Goal: Task Accomplishment & Management: Use online tool/utility

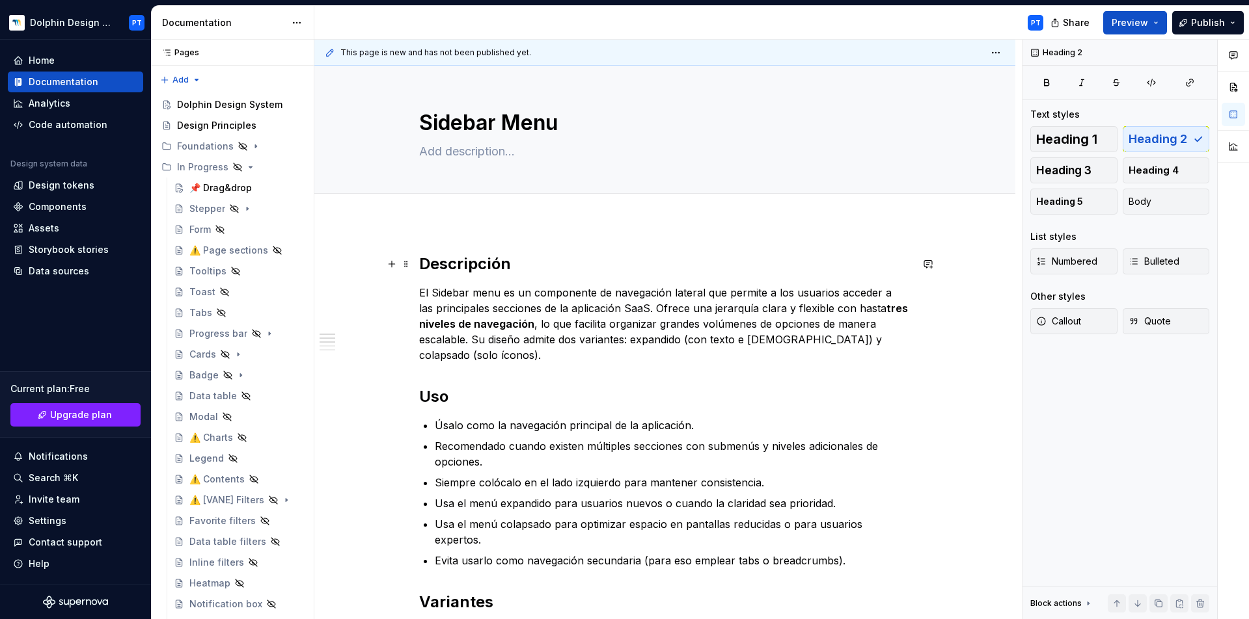
type textarea "*"
click at [419, 254] on h2 "Descripción" at bounding box center [665, 264] width 492 height 21
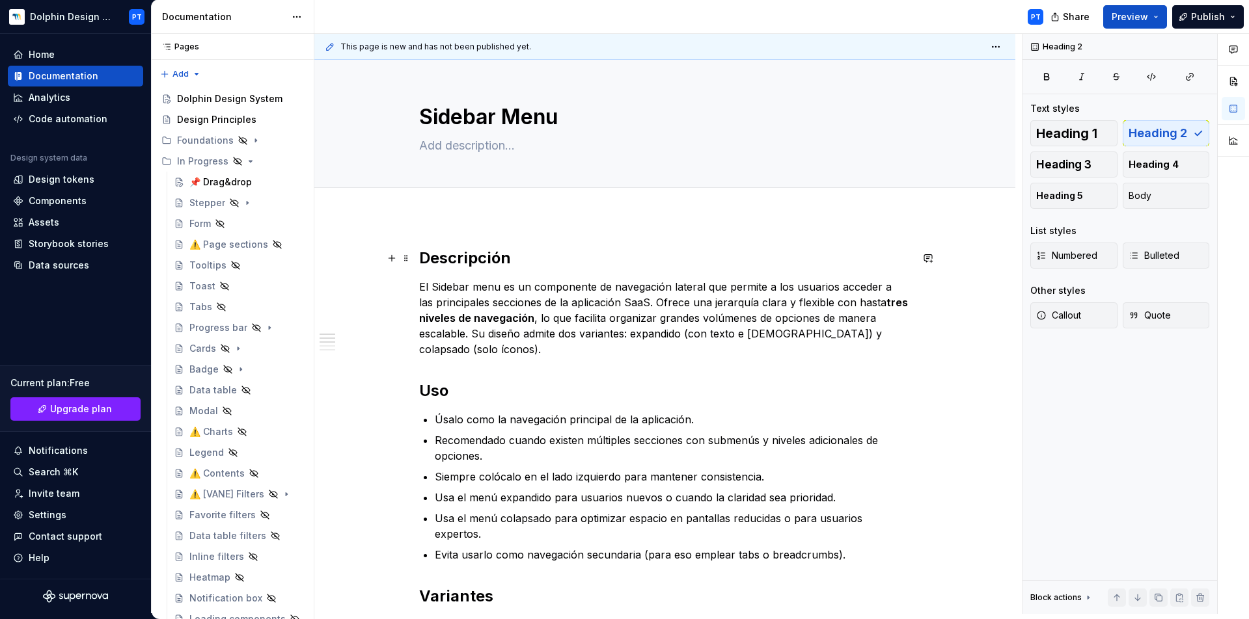
scroll to position [122, 0]
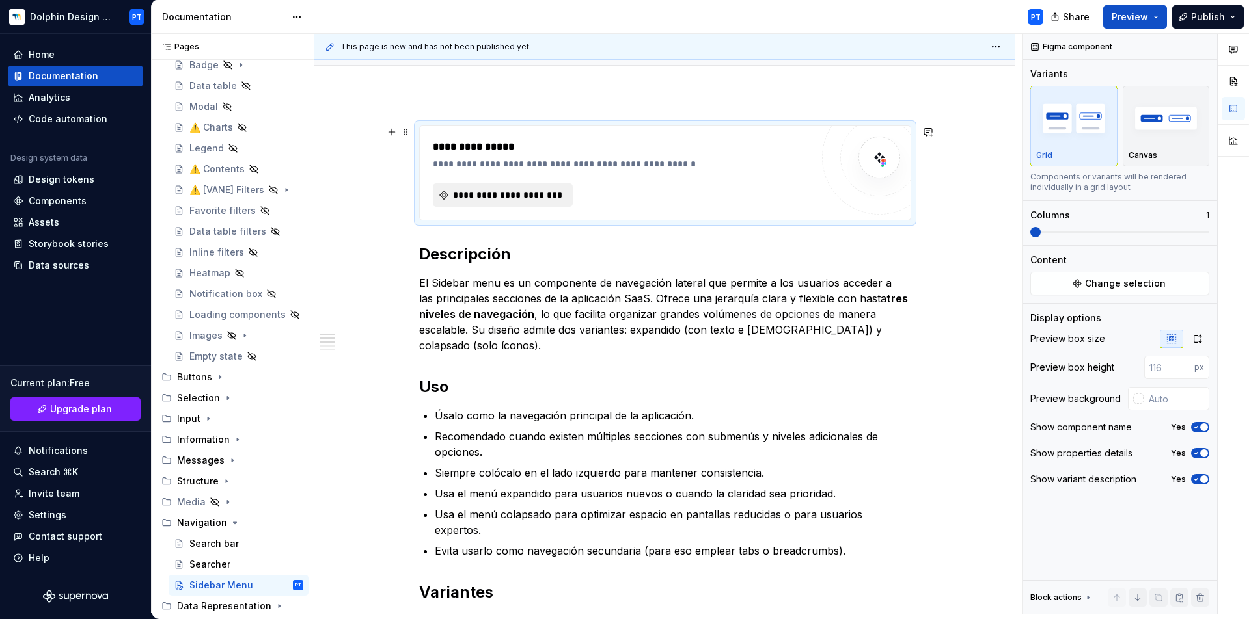
click at [482, 199] on span "**********" at bounding box center [508, 195] width 113 height 13
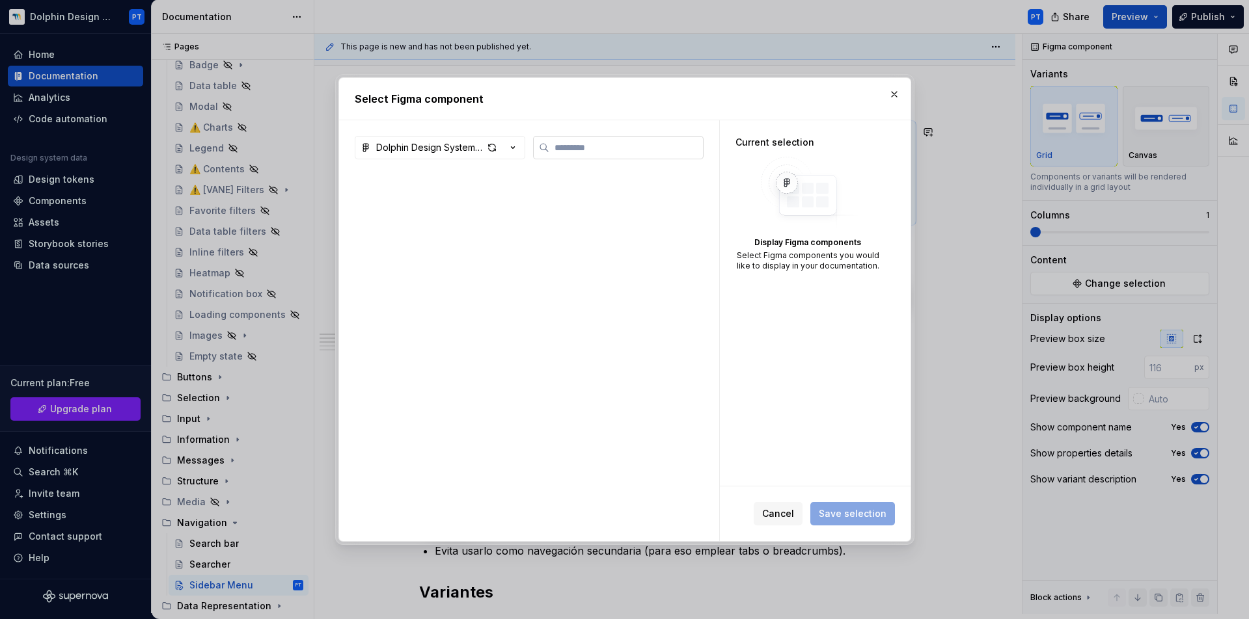
type textarea "*"
click at [580, 148] on input "search" at bounding box center [626, 147] width 154 height 13
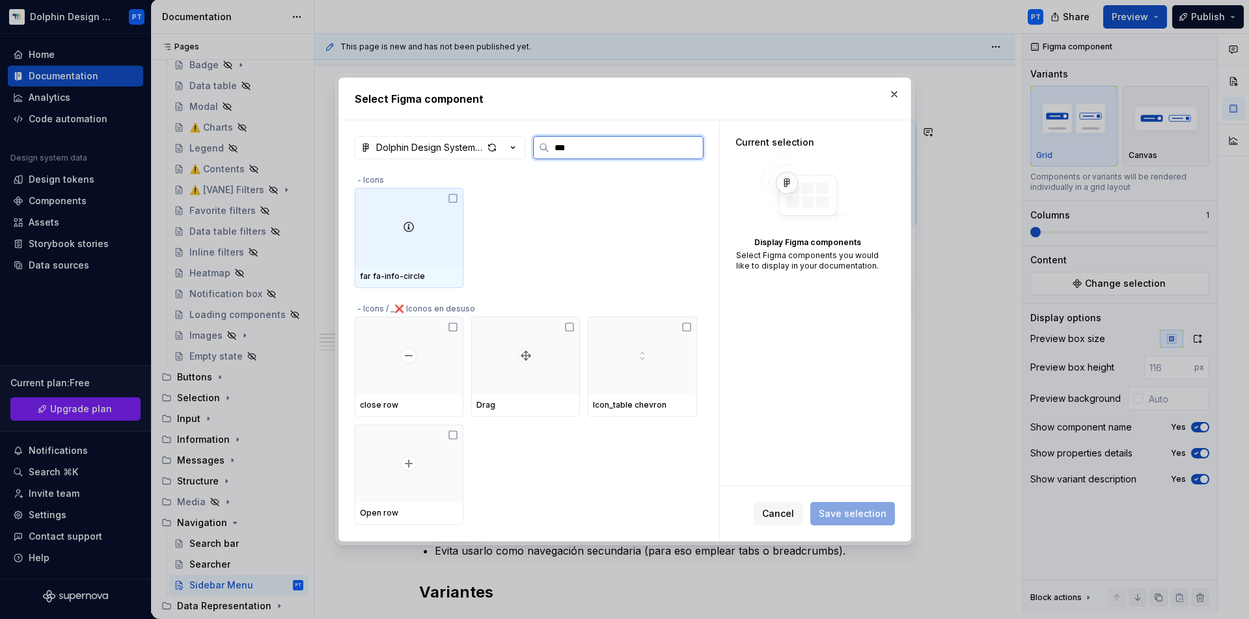
type input "****"
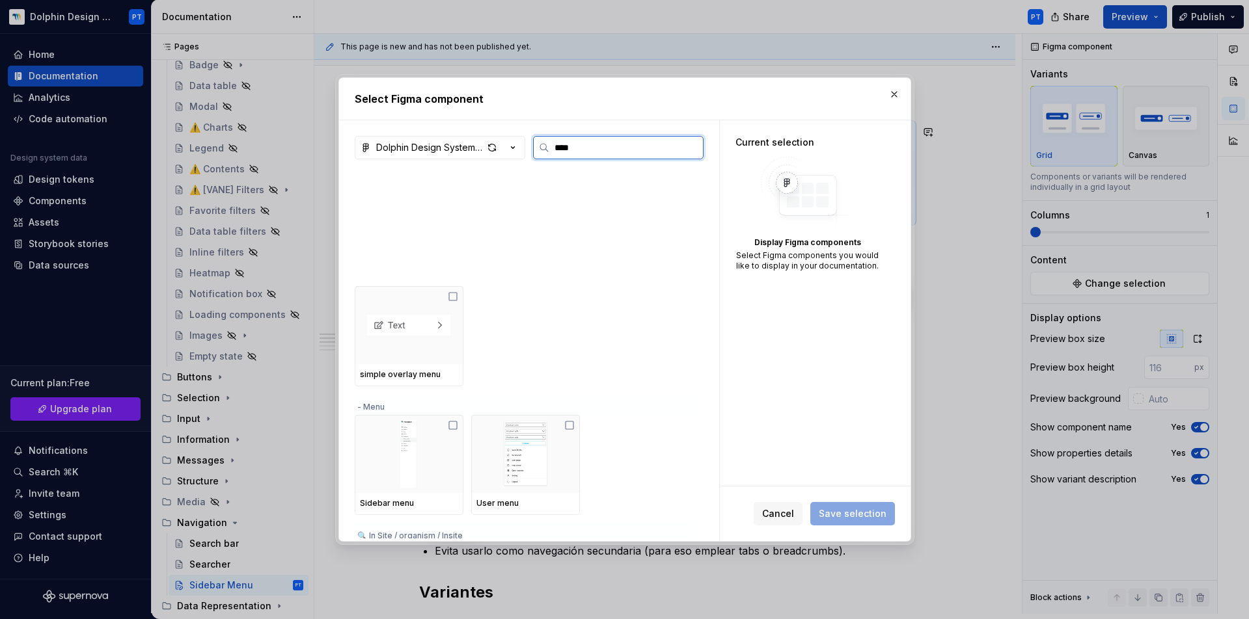
scroll to position [612, 0]
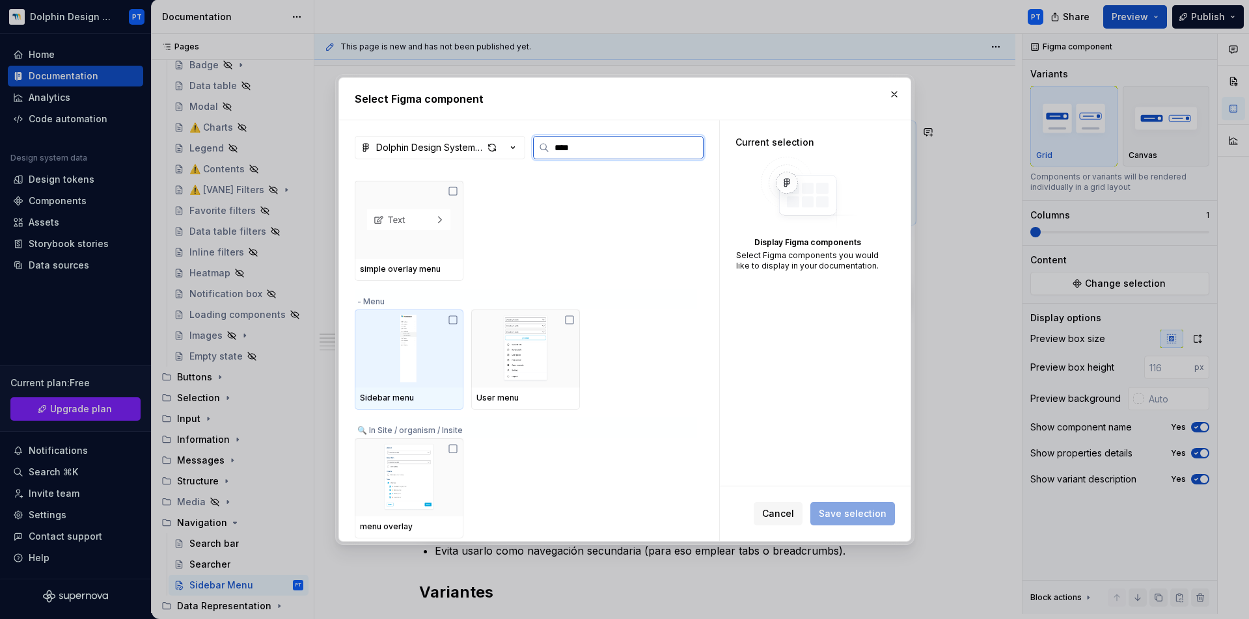
click at [380, 338] on img at bounding box center [409, 349] width 98 height 68
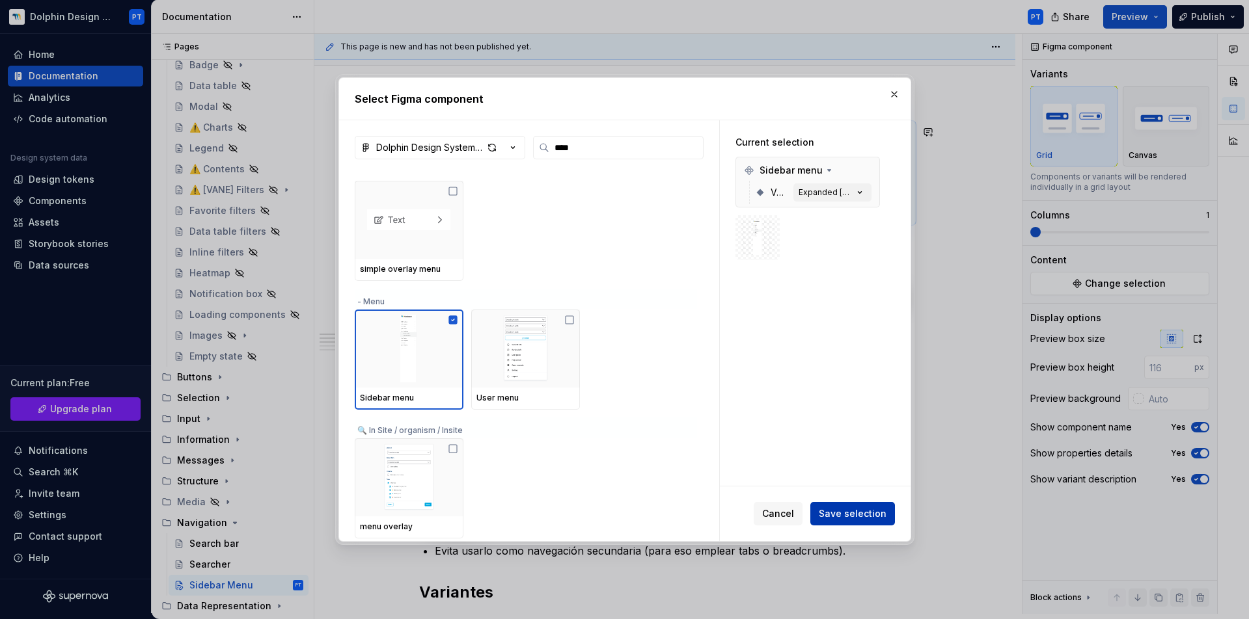
click at [838, 517] on span "Save selection" at bounding box center [853, 514] width 68 height 13
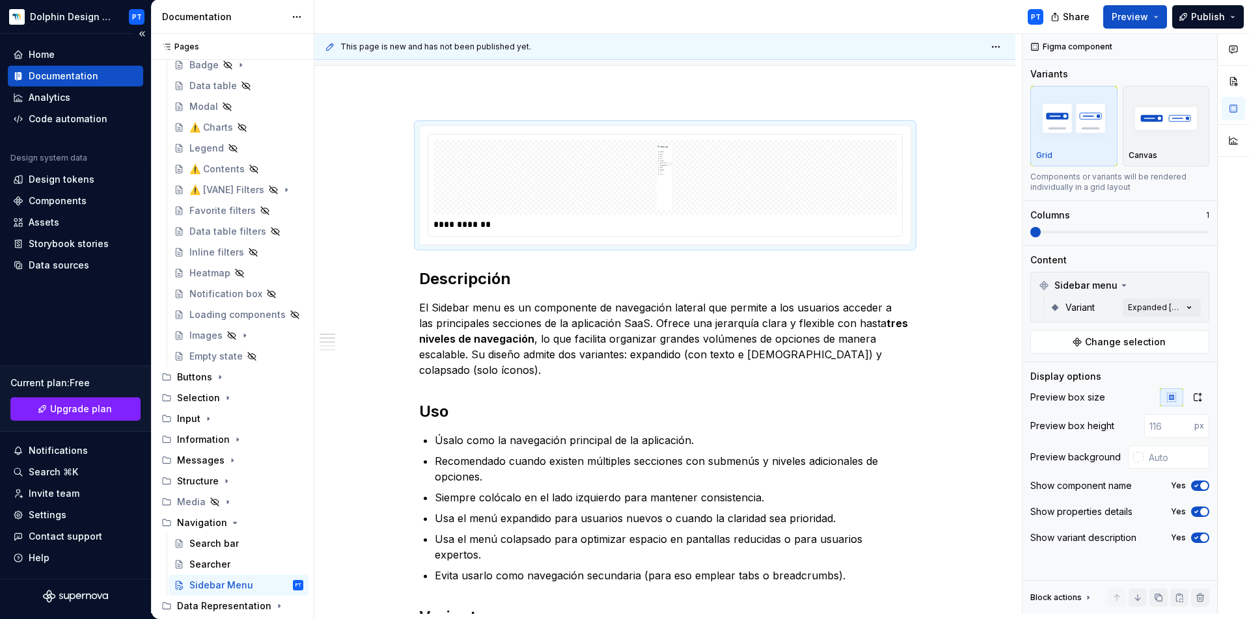
type textarea "*"
click at [607, 245] on div "**********" at bounding box center [665, 186] width 492 height 120
click at [716, 162] on img at bounding box center [664, 177] width 183 height 65
click at [1195, 309] on div "Comments Open comments No comments yet Select ‘Comment’ from the block context …" at bounding box center [1135, 324] width 226 height 580
click at [1068, 372] on span "Expanded" at bounding box center [1071, 370] width 45 height 13
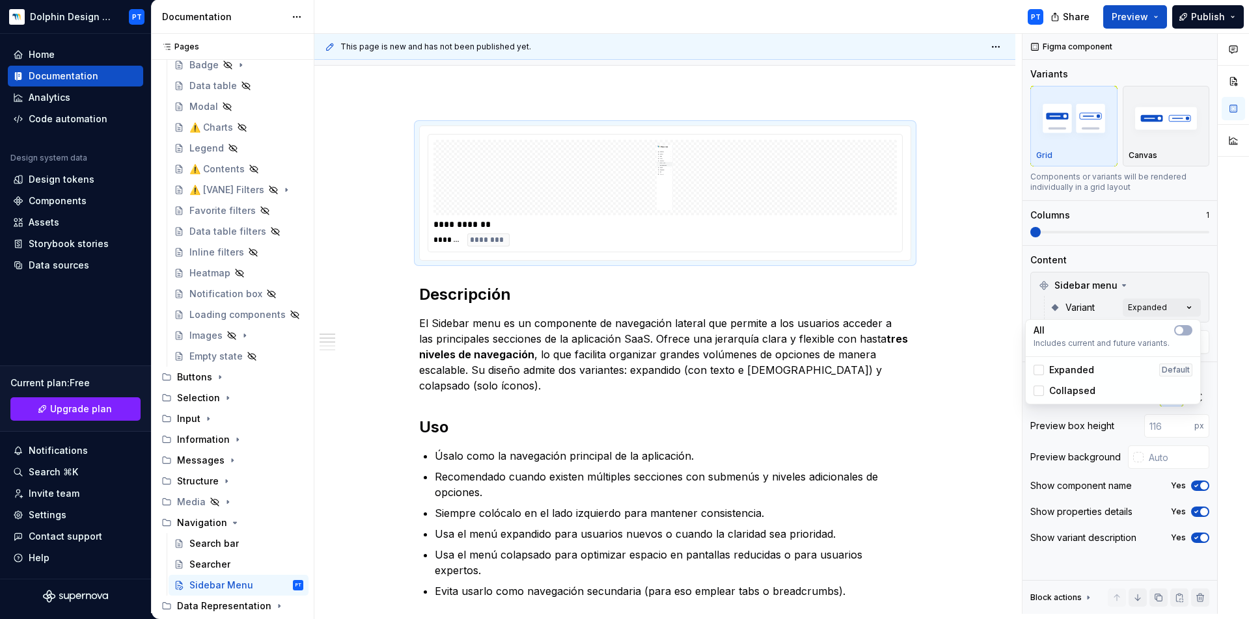
click at [1066, 394] on span "Collapsed" at bounding box center [1072, 391] width 46 height 13
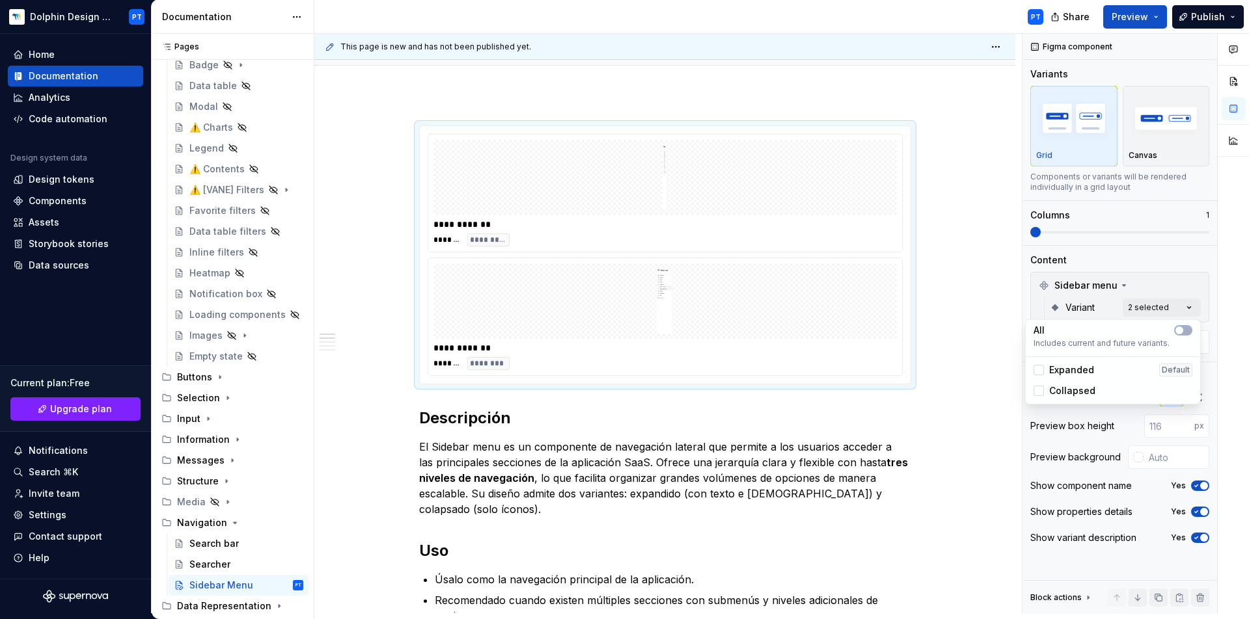
click at [1091, 236] on div "Comments Open comments No comments yet Select ‘Comment’ from the block context …" at bounding box center [1135, 324] width 226 height 580
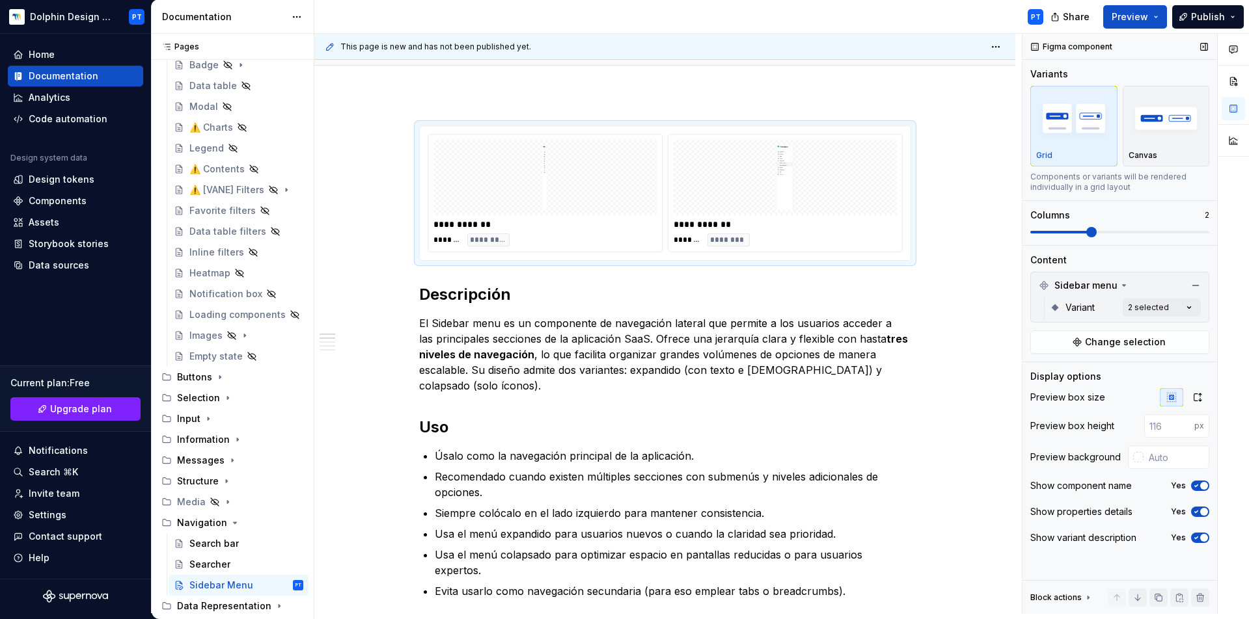
click at [1092, 233] on span at bounding box center [1119, 232] width 179 height 10
click at [1197, 396] on icon "button" at bounding box center [1197, 397] width 10 height 10
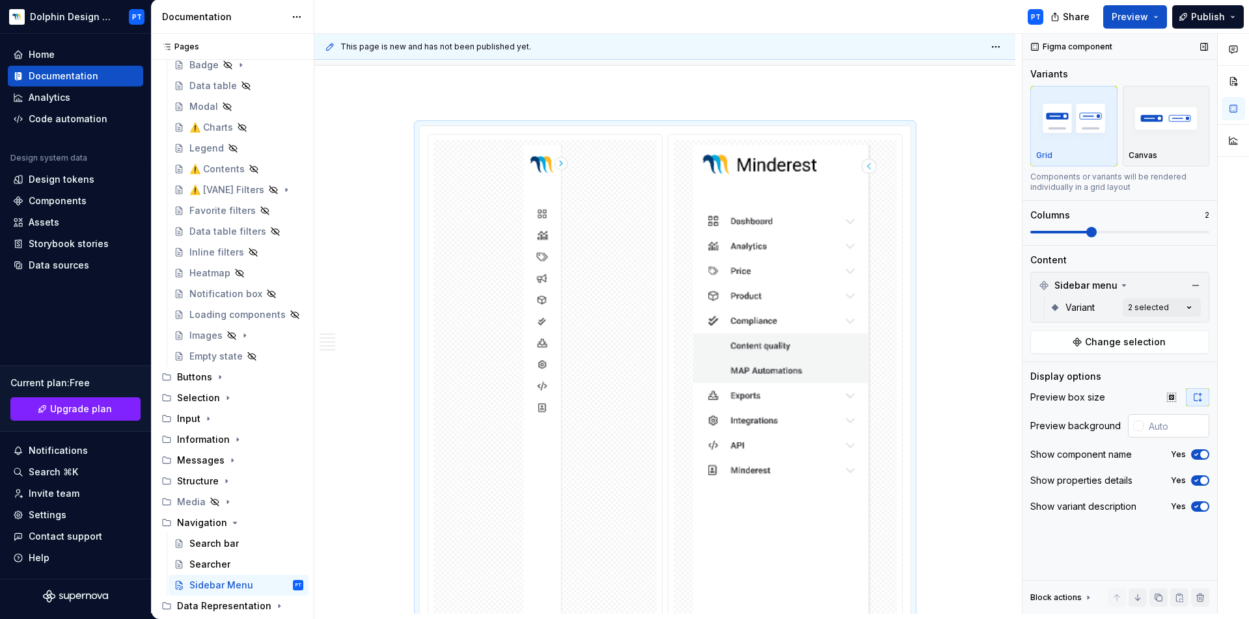
click at [1174, 422] on input "text" at bounding box center [1176, 425] width 66 height 23
type input "f"
type input "#F7F7F7"
click at [1173, 405] on button "button" at bounding box center [1171, 397] width 23 height 18
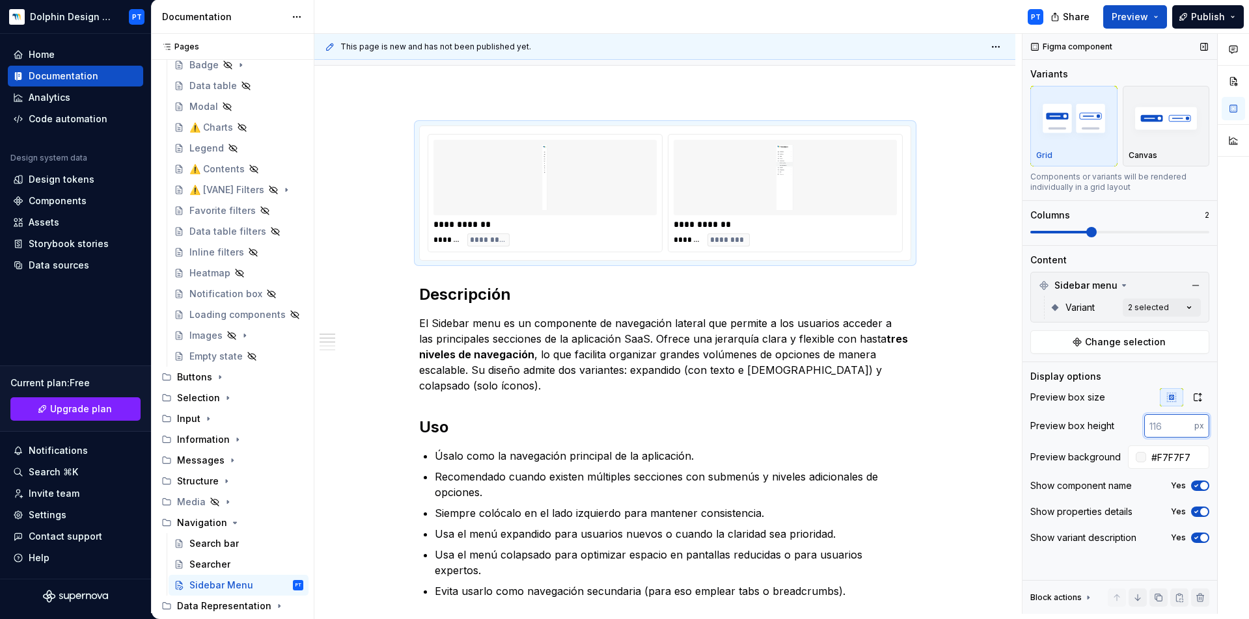
click at [1157, 425] on input "number" at bounding box center [1169, 425] width 50 height 23
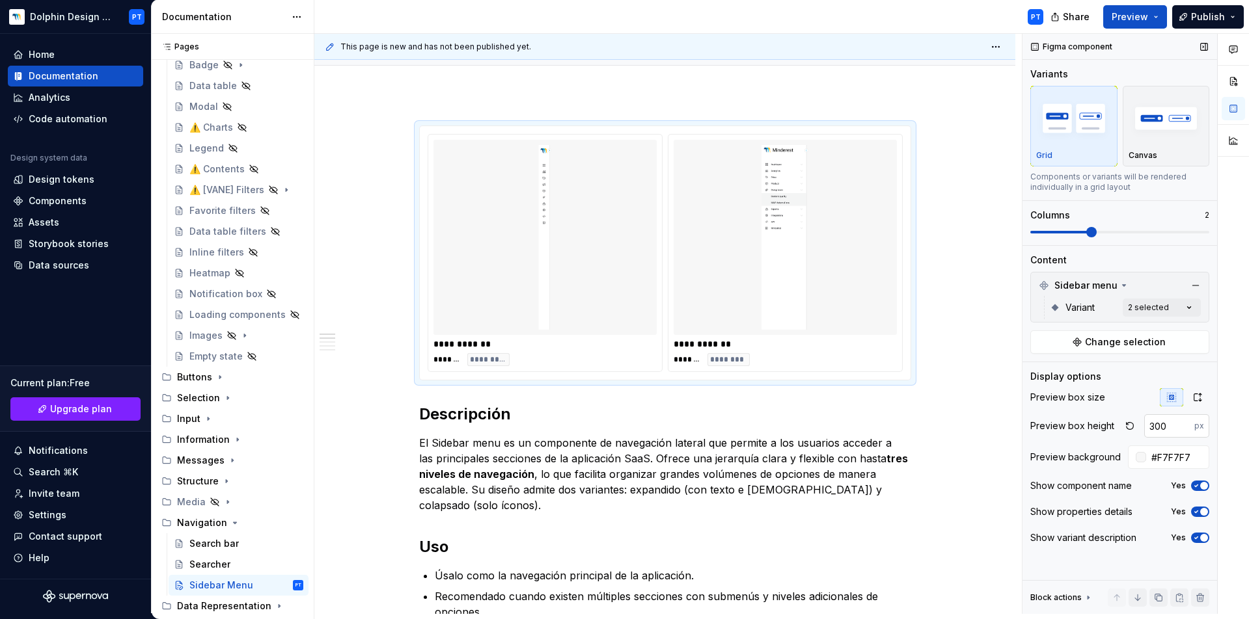
click at [1157, 425] on input "300" at bounding box center [1169, 425] width 50 height 23
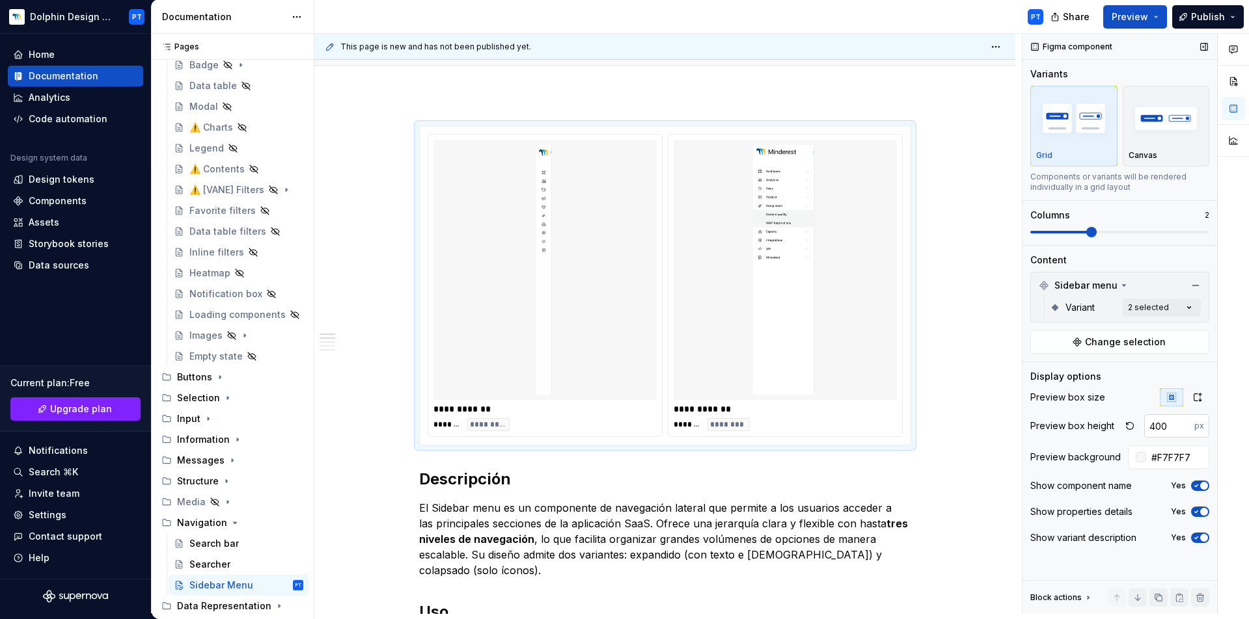
click at [1157, 425] on input "400" at bounding box center [1169, 425] width 50 height 23
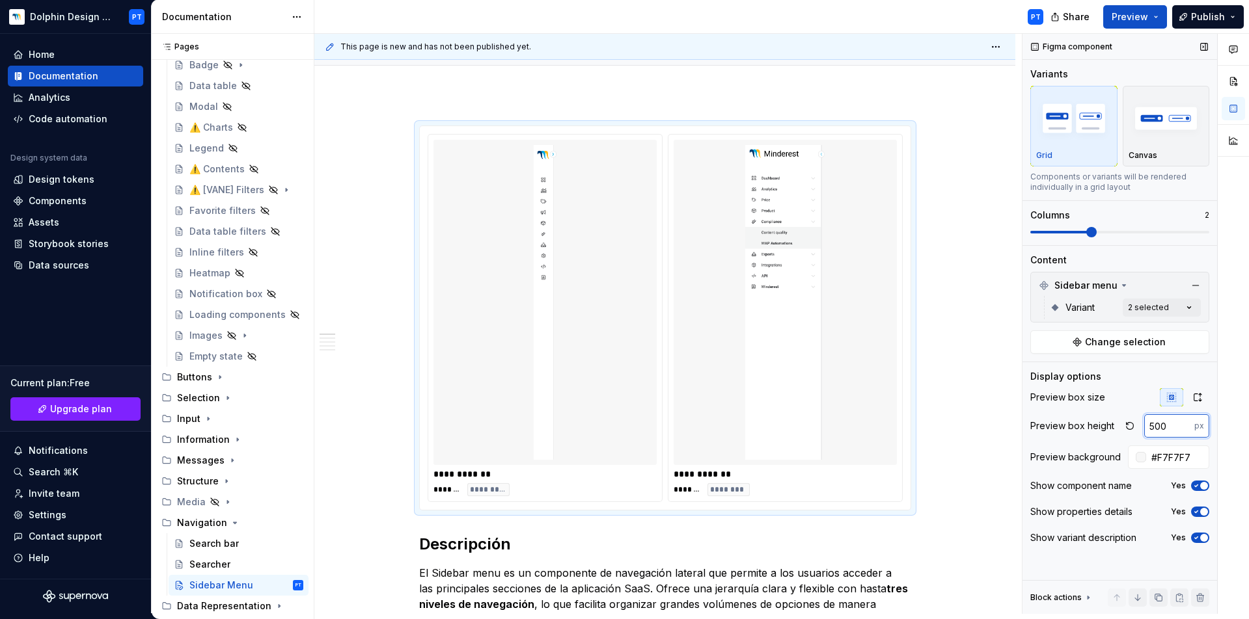
click at [1163, 426] on input "500" at bounding box center [1169, 425] width 50 height 23
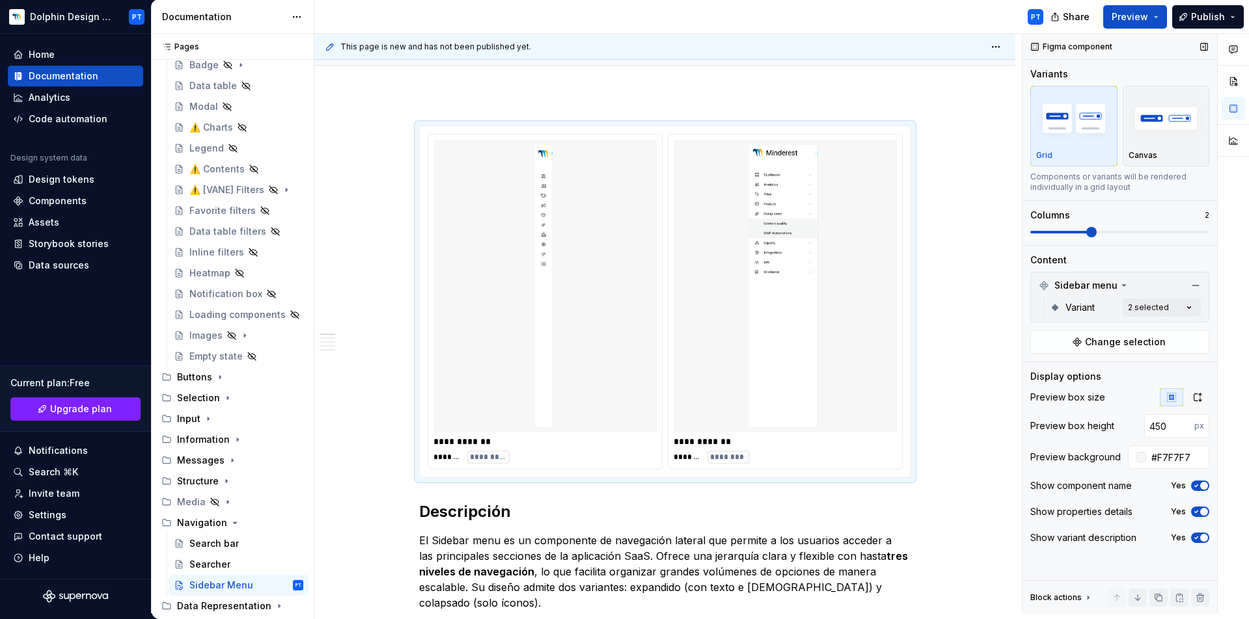
click at [1201, 491] on button "Yes" at bounding box center [1200, 486] width 18 height 10
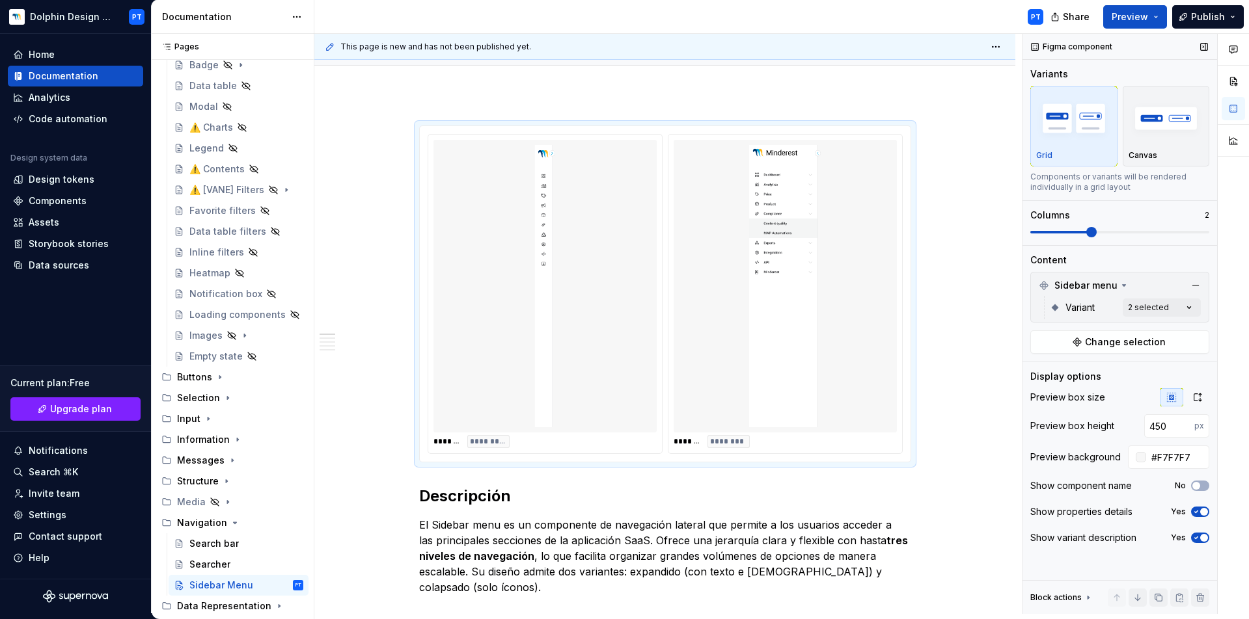
click at [1164, 444] on div "Preview box size Preview box height 450 px Preview background #F7F7F7 Show comp…" at bounding box center [1119, 471] width 179 height 167
click at [1157, 422] on input "450" at bounding box center [1169, 425] width 50 height 23
type input "400"
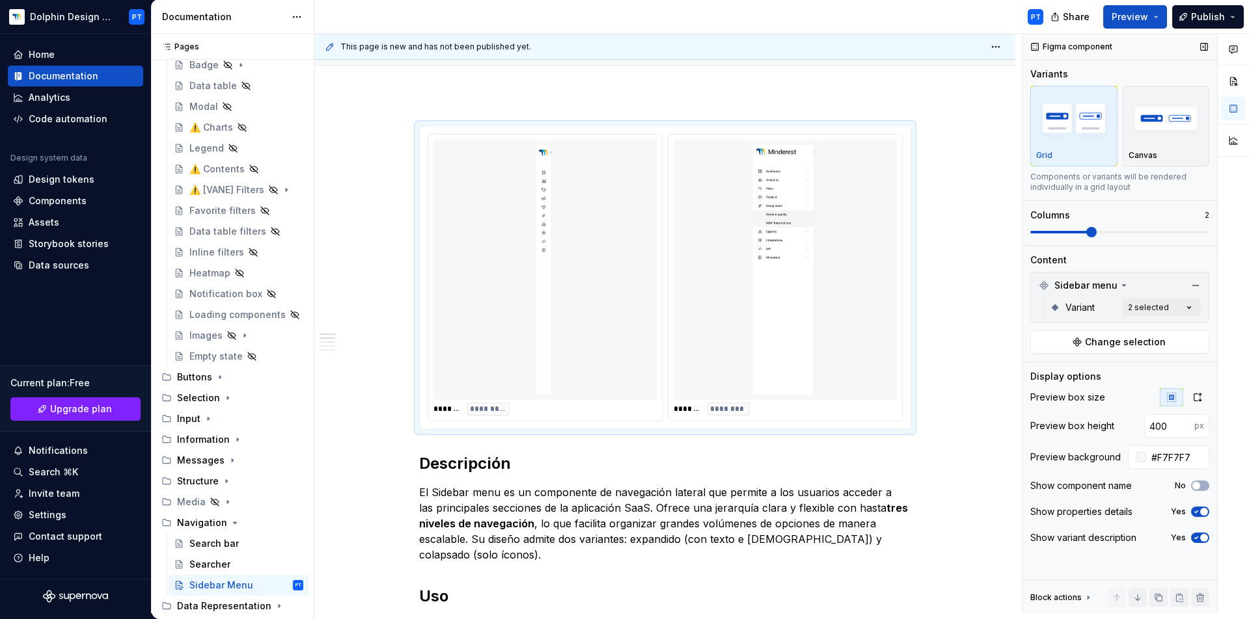
click at [1128, 233] on span at bounding box center [1119, 232] width 179 height 3
click at [1157, 232] on span at bounding box center [1119, 232] width 179 height 3
click at [1175, 232] on span at bounding box center [1119, 232] width 179 height 3
click at [1188, 230] on span at bounding box center [1119, 232] width 179 height 10
click at [1074, 230] on span at bounding box center [1119, 232] width 179 height 10
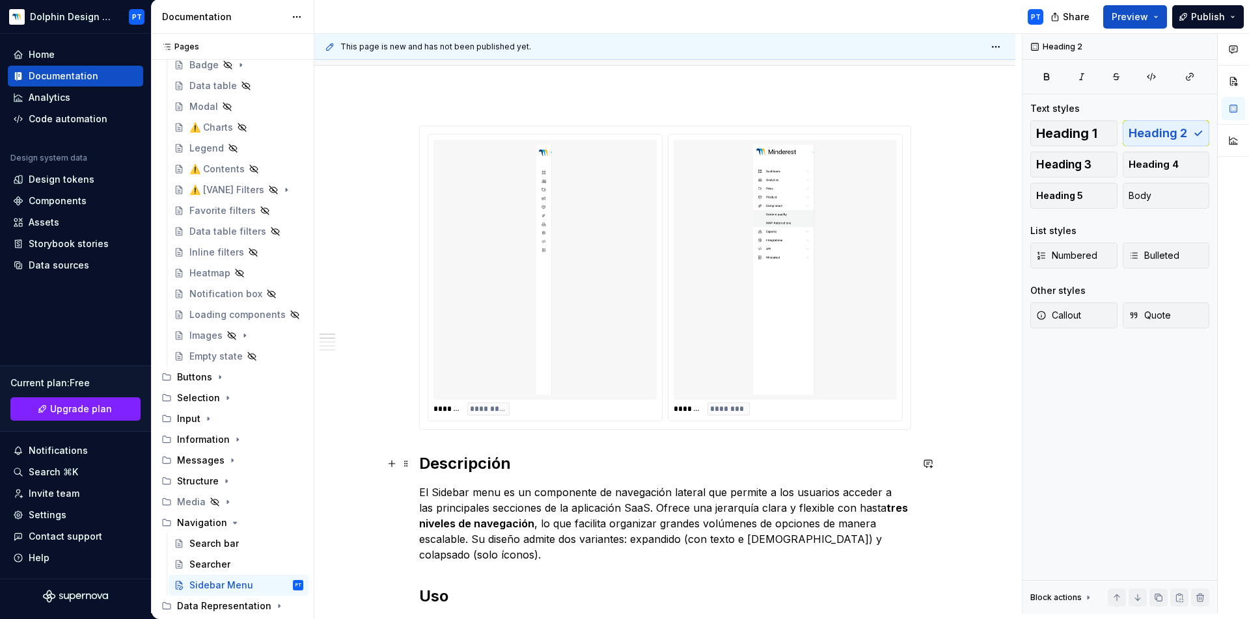
click at [808, 465] on h2 "Descripción" at bounding box center [665, 464] width 492 height 21
click at [776, 495] on p "El Sidebar menu es un componente de navegación lateral que permite a los usuari…" at bounding box center [665, 524] width 492 height 78
click at [960, 346] on div "This page is new and has not been published yet. Sidebar Menu Edit header Descr…" at bounding box center [667, 324] width 707 height 580
click at [693, 378] on img at bounding box center [784, 270] width 183 height 250
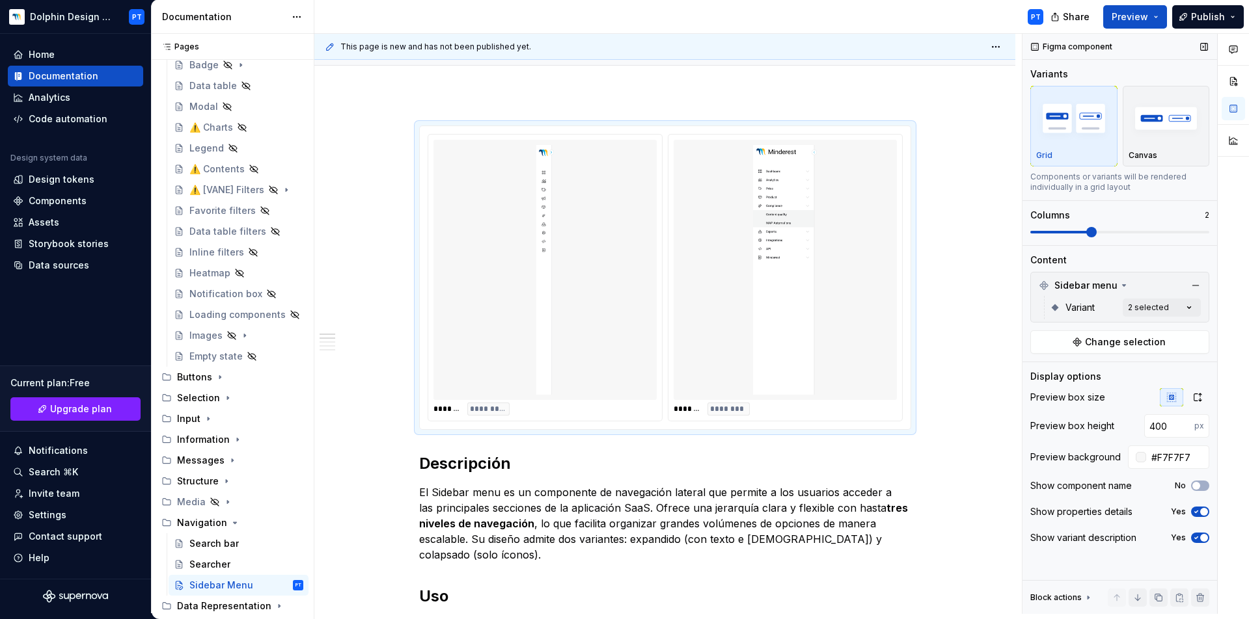
click at [1196, 516] on button "Yes" at bounding box center [1200, 512] width 18 height 10
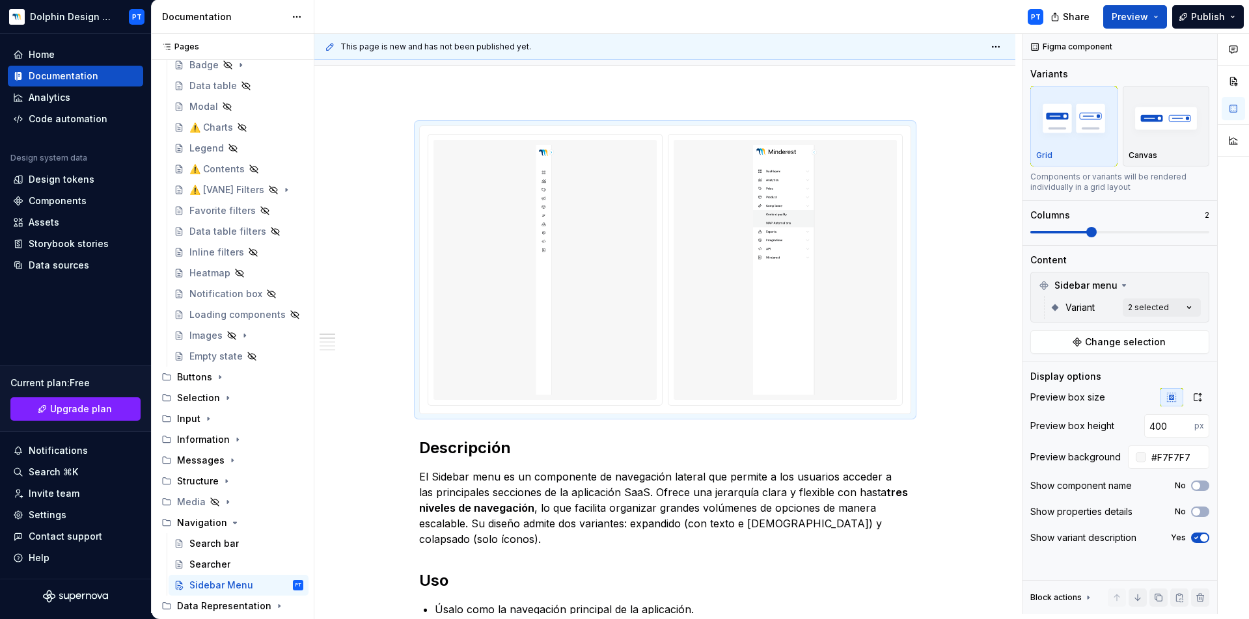
click at [692, 487] on p "El Sidebar menu es un componente de navegación lateral que permite a los usuari…" at bounding box center [665, 508] width 492 height 78
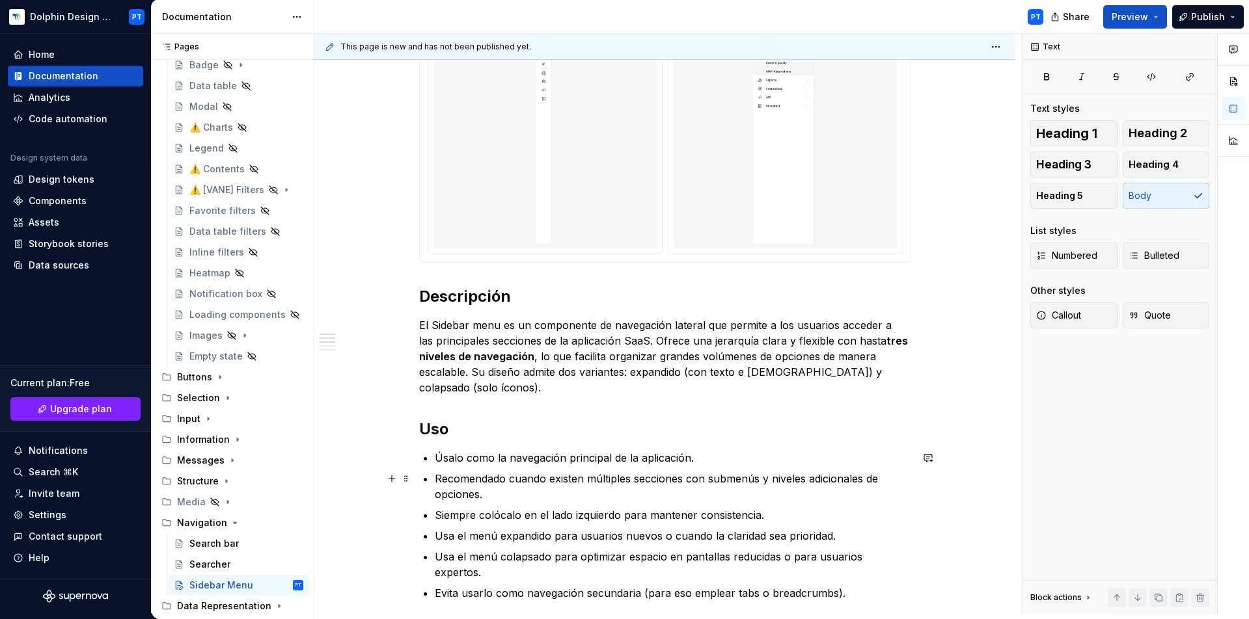
scroll to position [295, 0]
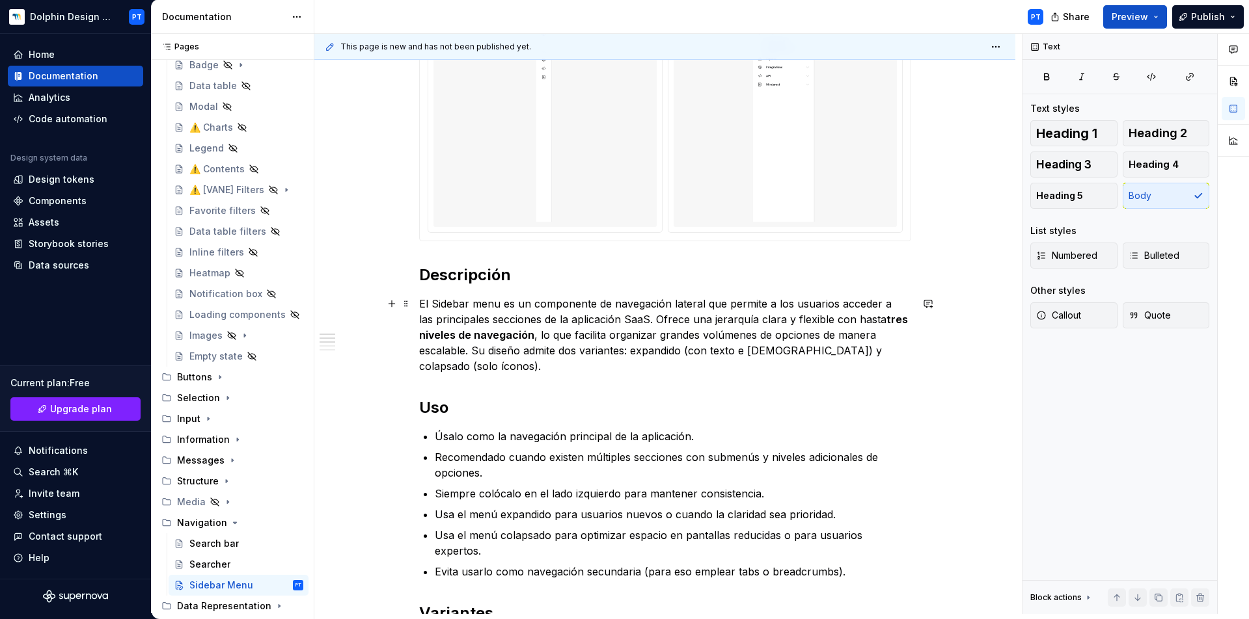
click at [492, 363] on p "El Sidebar menu es un componente de navegación lateral que permite a los usuari…" at bounding box center [665, 335] width 492 height 78
click at [508, 367] on p "El Sidebar menu es un componente de navegación lateral que permite a los usuari…" at bounding box center [665, 335] width 492 height 78
type textarea "*"
